Goal: Task Accomplishment & Management: Complete application form

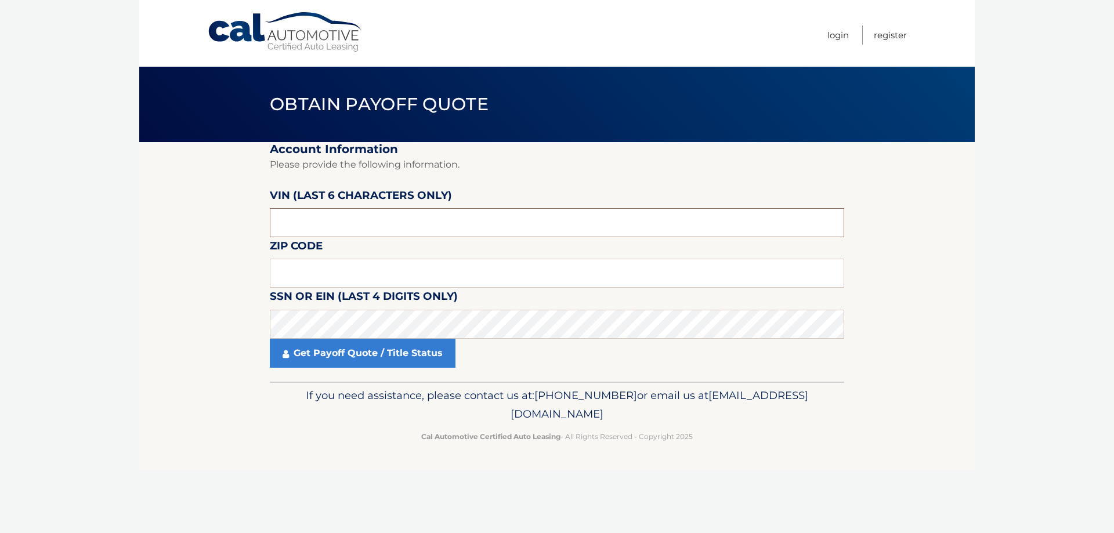
click at [338, 228] on input "text" at bounding box center [557, 222] width 575 height 29
click at [338, 221] on input "text" at bounding box center [557, 222] width 575 height 29
click at [309, 222] on input "text" at bounding box center [557, 222] width 575 height 29
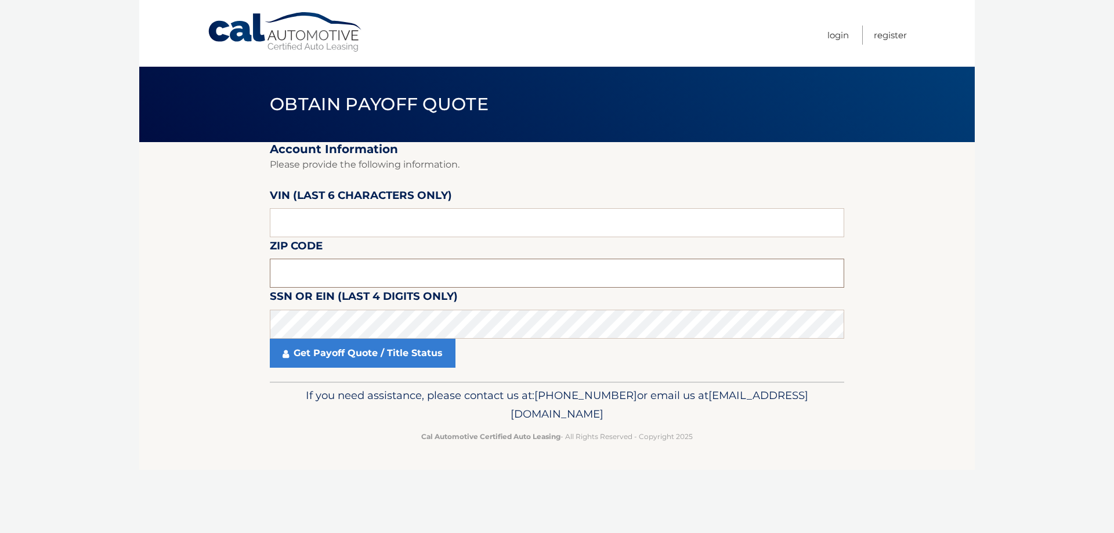
click at [327, 277] on input "text" at bounding box center [557, 273] width 575 height 29
click at [279, 271] on input "text" at bounding box center [557, 273] width 575 height 29
type input "07726"
click at [348, 355] on link "Get Payoff Quote / Title Status" at bounding box center [363, 353] width 186 height 29
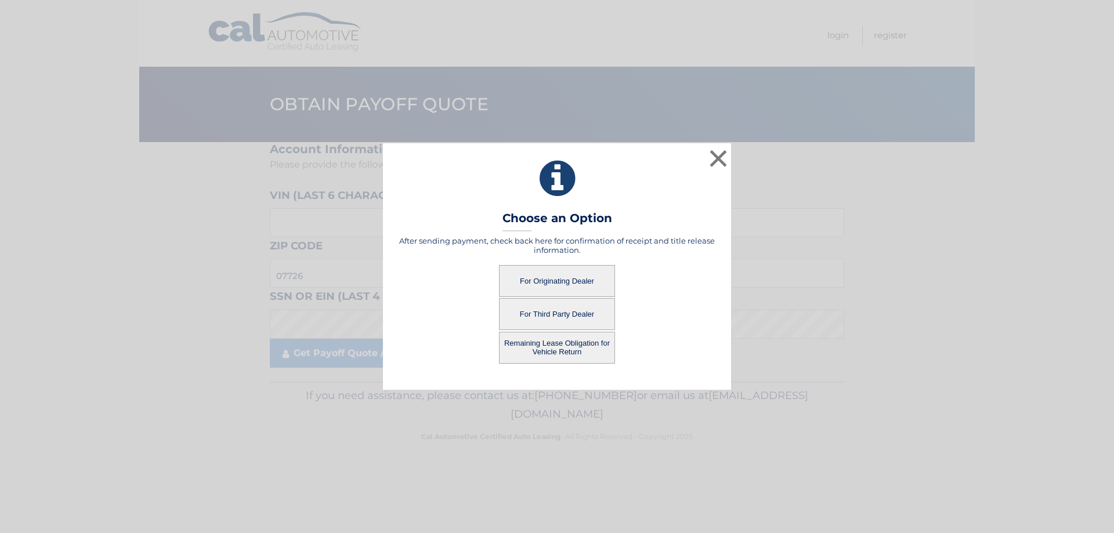
click at [553, 347] on button "Remaining Lease Obligation for Vehicle Return" at bounding box center [557, 348] width 116 height 32
click at [555, 347] on button "Remaining Lease Obligation for Vehicle Return" at bounding box center [557, 348] width 116 height 32
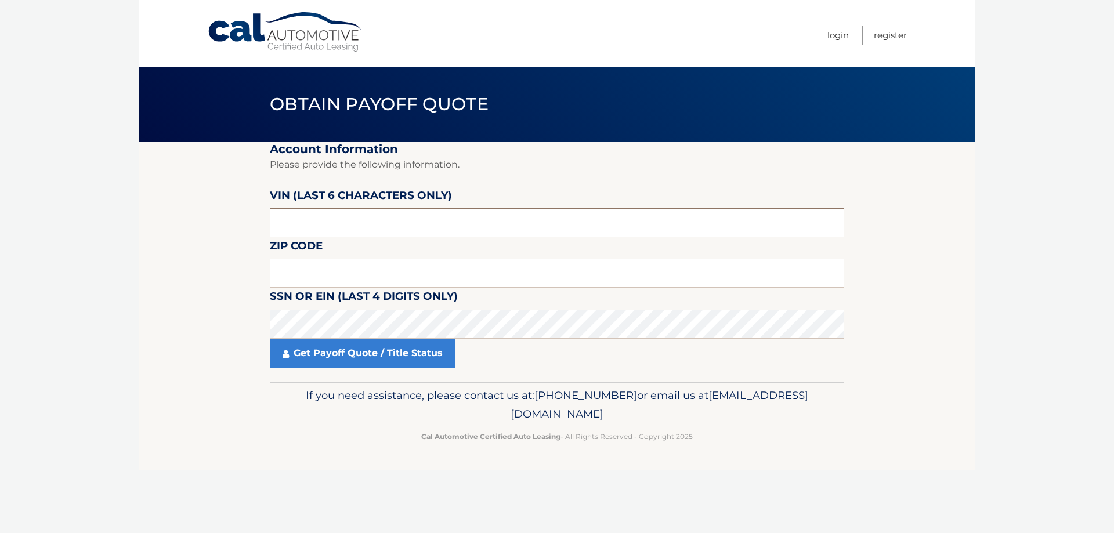
click at [372, 215] on input "text" at bounding box center [557, 222] width 575 height 29
click at [290, 221] on input "text" at bounding box center [557, 222] width 575 height 29
paste input "552037"
type input "552037"
click at [313, 276] on input "text" at bounding box center [557, 273] width 575 height 29
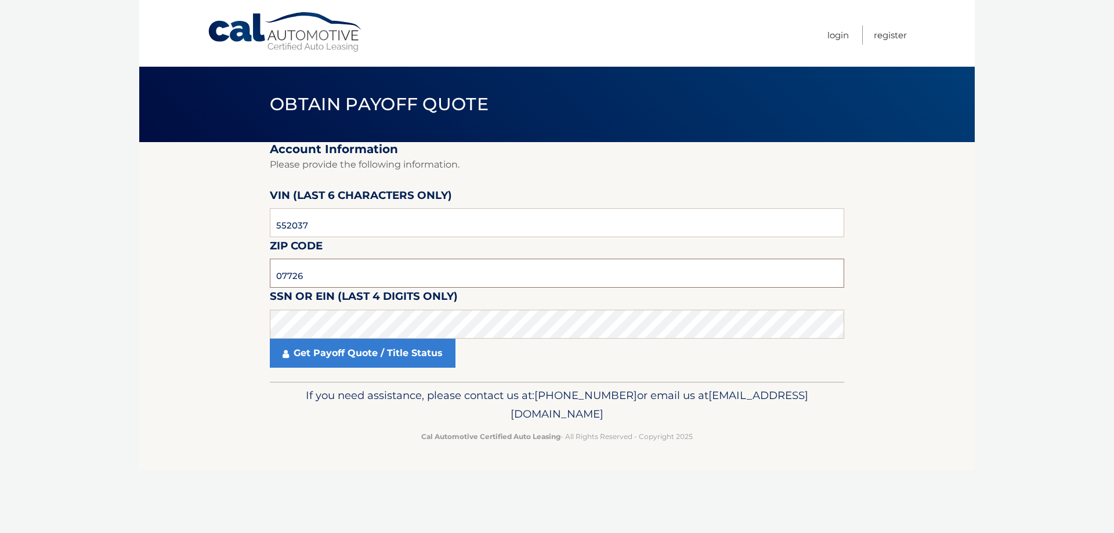
type input "07726"
click button "For Originating Dealer" at bounding box center [0, 0] width 0 height 0
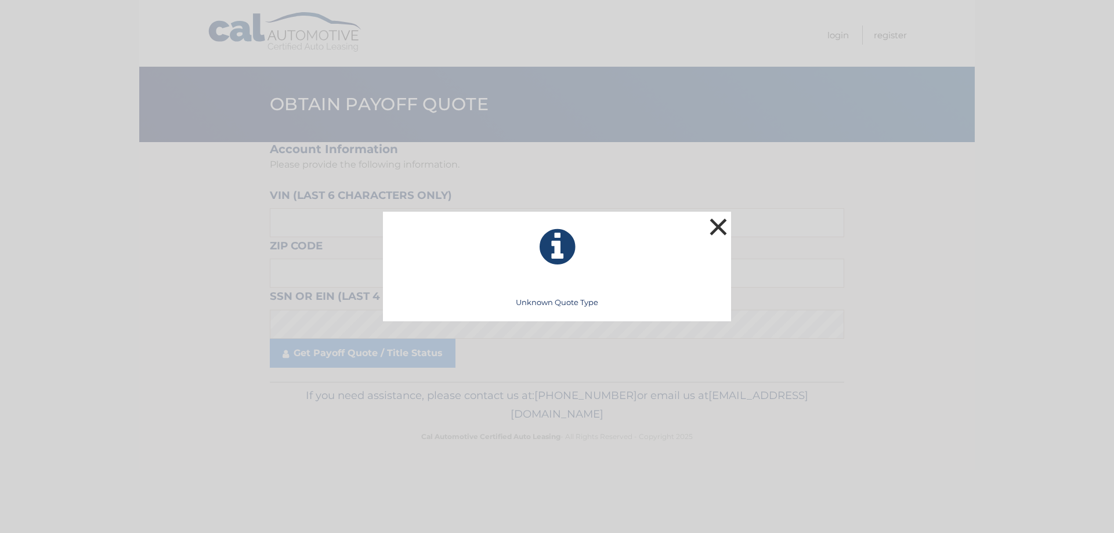
click at [727, 222] on button "×" at bounding box center [718, 226] width 23 height 23
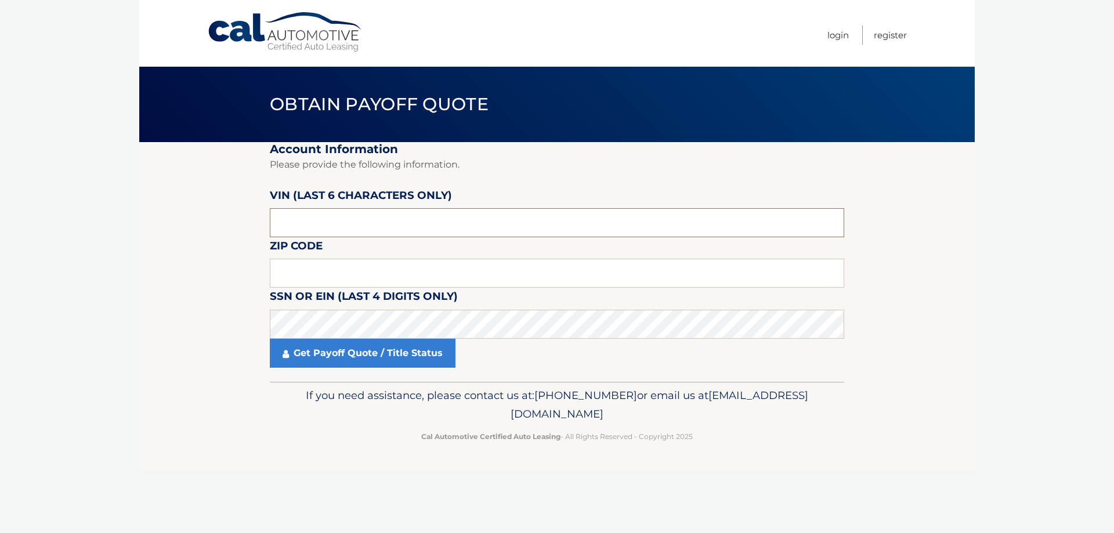
click at [311, 233] on input "text" at bounding box center [557, 222] width 575 height 29
paste input "552037"
type input "552037"
type input "07726"
click at [373, 357] on link "Get Payoff Quote / Title Status" at bounding box center [363, 353] width 186 height 29
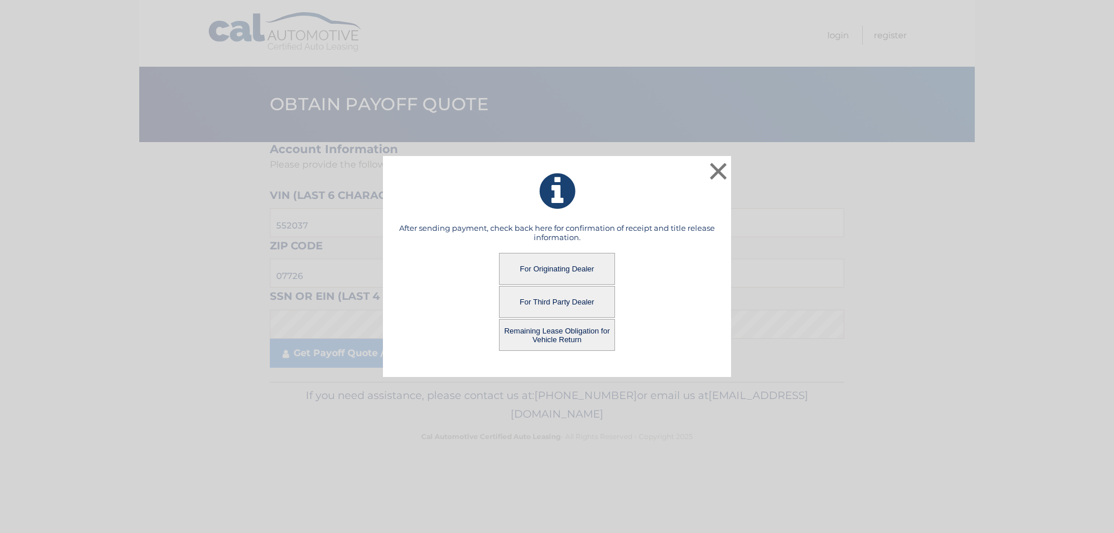
click at [565, 268] on button "For Originating Dealer" at bounding box center [557, 269] width 116 height 32
click at [567, 267] on button "For Originating Dealer" at bounding box center [557, 269] width 116 height 32
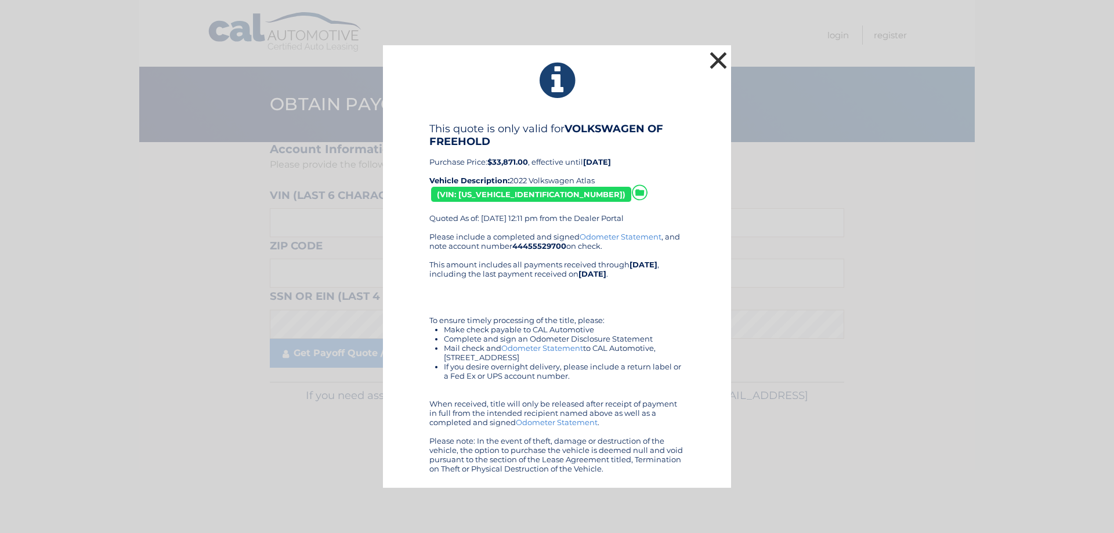
click at [717, 59] on button "×" at bounding box center [718, 60] width 23 height 23
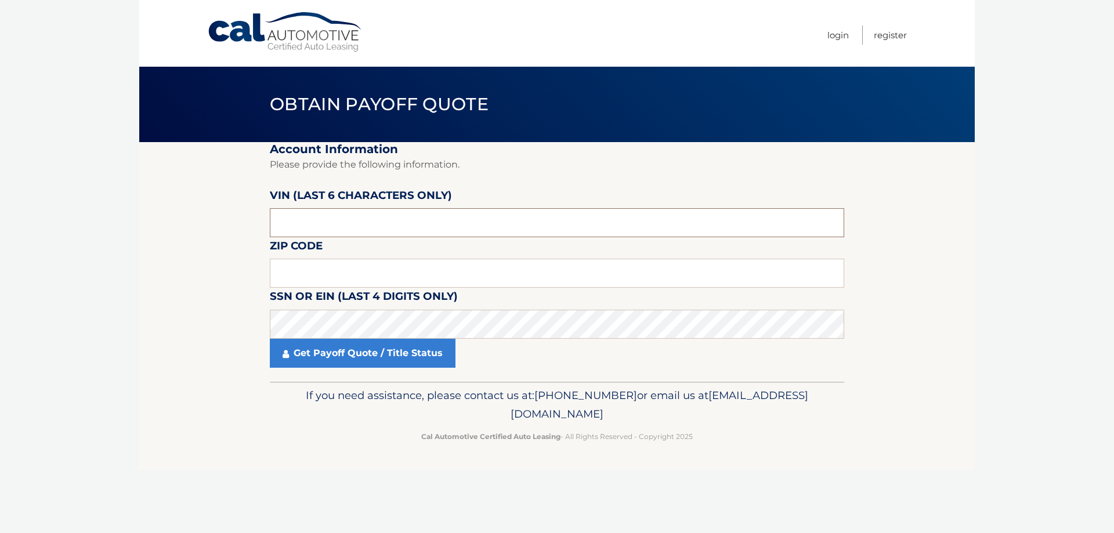
click at [463, 219] on input "text" at bounding box center [557, 222] width 575 height 29
paste input "552037"
type input "552037"
type input "07726"
click at [345, 351] on link "Get Payoff Quote / Title Status" at bounding box center [363, 353] width 186 height 29
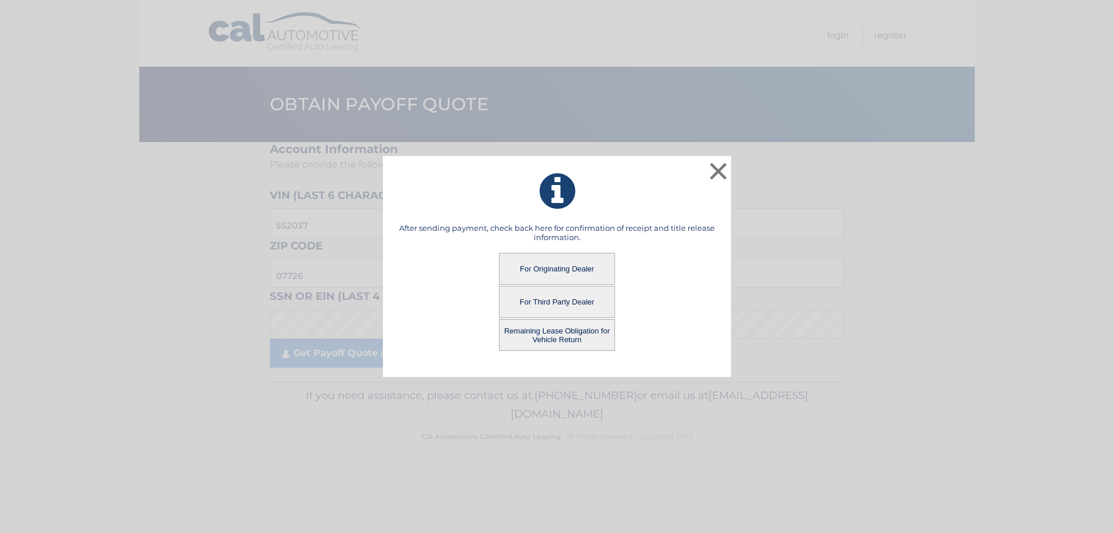
click at [559, 302] on button "For Third Party Dealer" at bounding box center [557, 302] width 116 height 32
click at [557, 298] on button "For Third Party Dealer" at bounding box center [557, 302] width 116 height 32
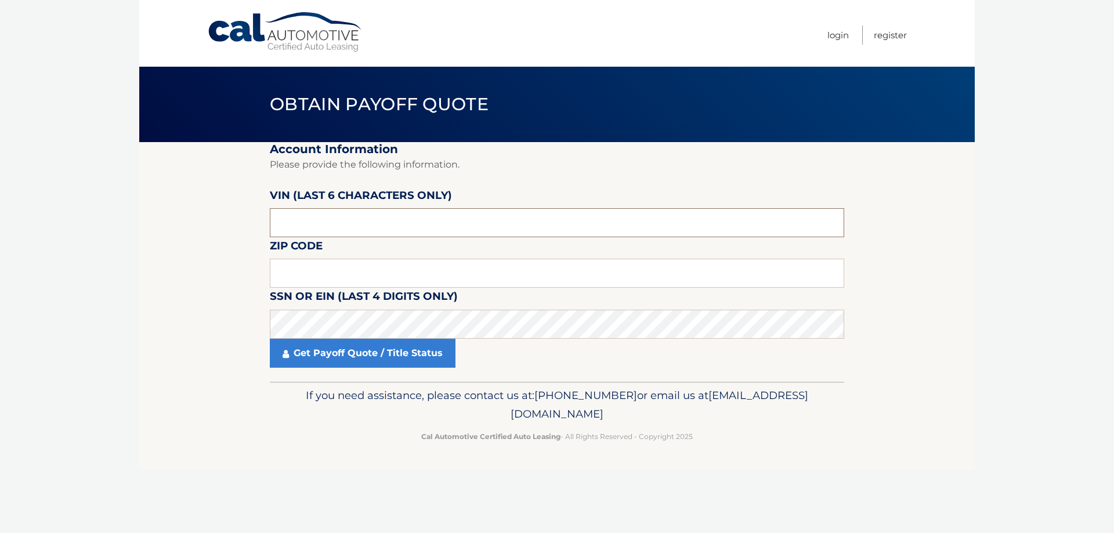
click at [335, 226] on input "text" at bounding box center [557, 222] width 575 height 29
paste input "552037"
type input "552037"
type input "07726"
click at [346, 349] on link "Get Payoff Quote / Title Status" at bounding box center [363, 353] width 186 height 29
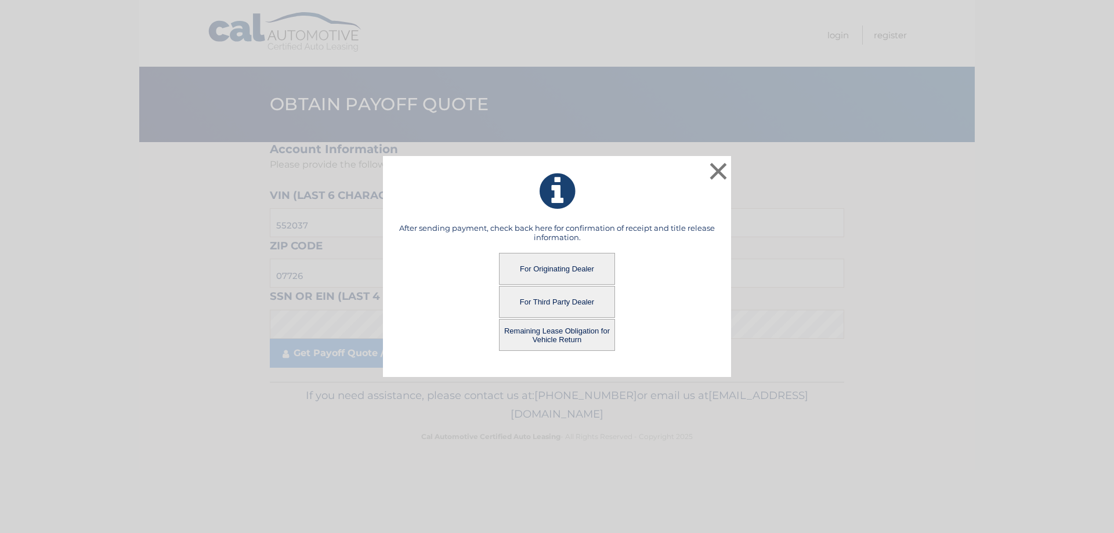
click at [555, 300] on button "For Third Party Dealer" at bounding box center [557, 302] width 116 height 32
click at [554, 301] on button "For Third Party Dealer" at bounding box center [557, 302] width 116 height 32
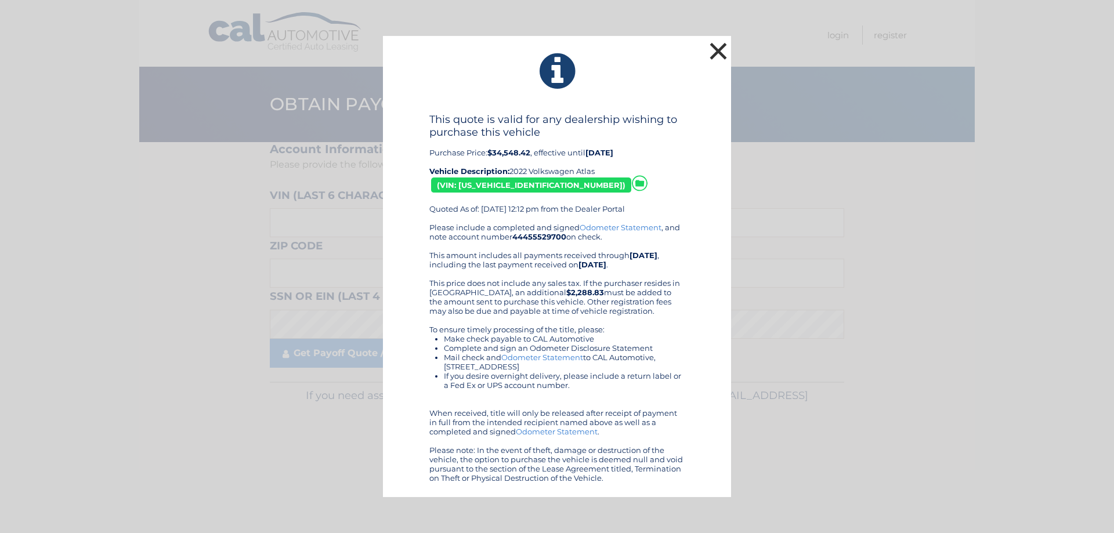
click at [712, 55] on button "×" at bounding box center [718, 50] width 23 height 23
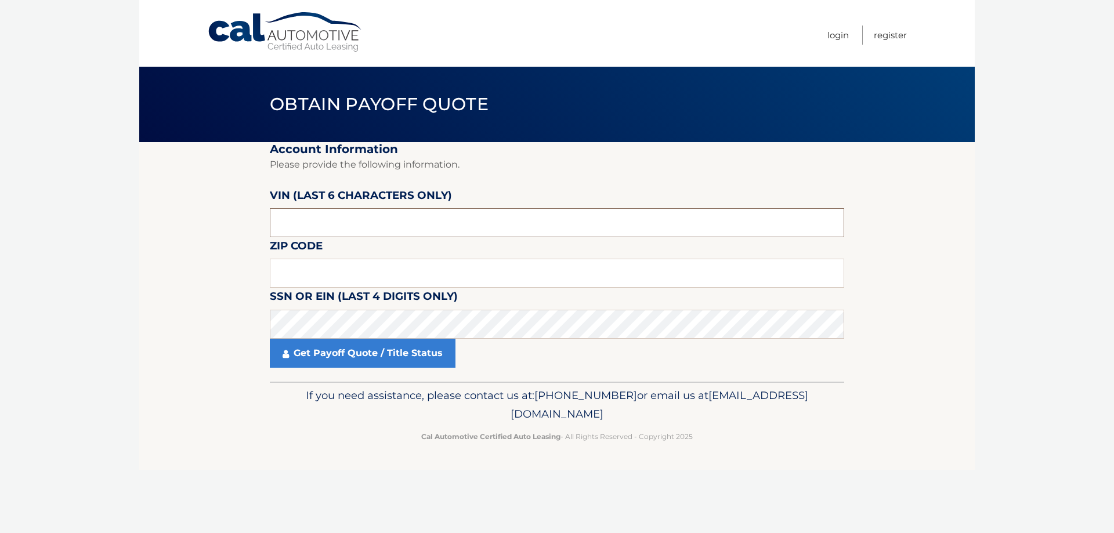
click at [406, 224] on input "text" at bounding box center [557, 222] width 575 height 29
paste input "552037"
type input "552037"
type input "07726"
click at [354, 355] on link "Get Payoff Quote / Title Status" at bounding box center [363, 353] width 186 height 29
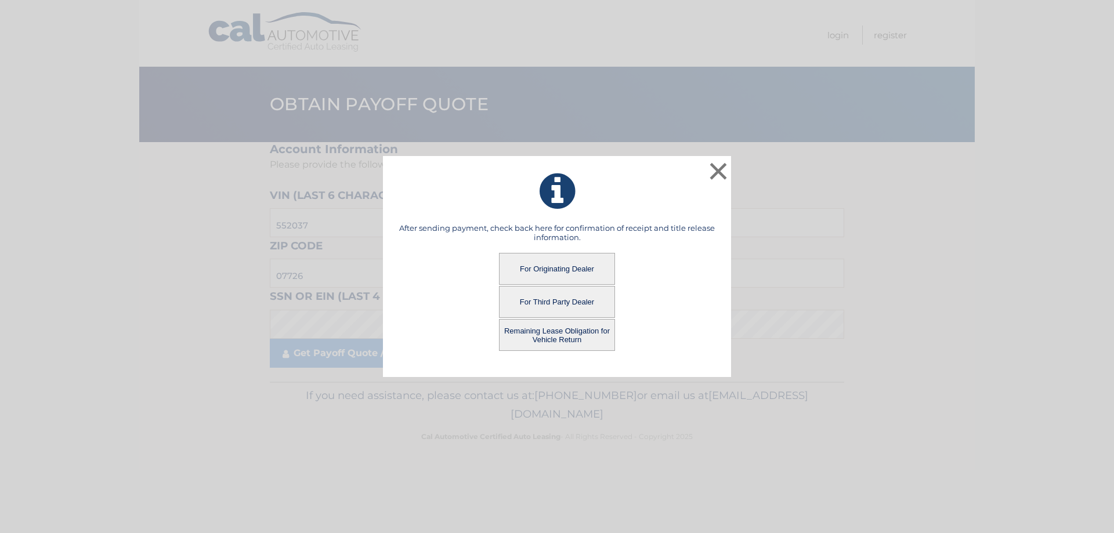
click at [561, 331] on button "Remaining Lease Obligation for Vehicle Return" at bounding box center [557, 335] width 116 height 32
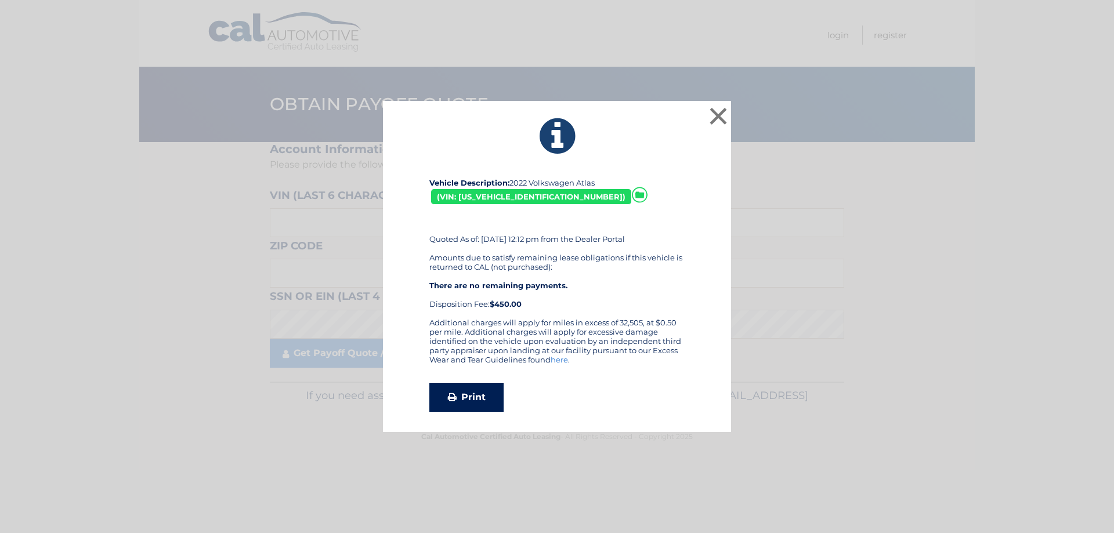
click at [460, 393] on link "Print" at bounding box center [467, 397] width 74 height 29
